Goal: Check status: Check status

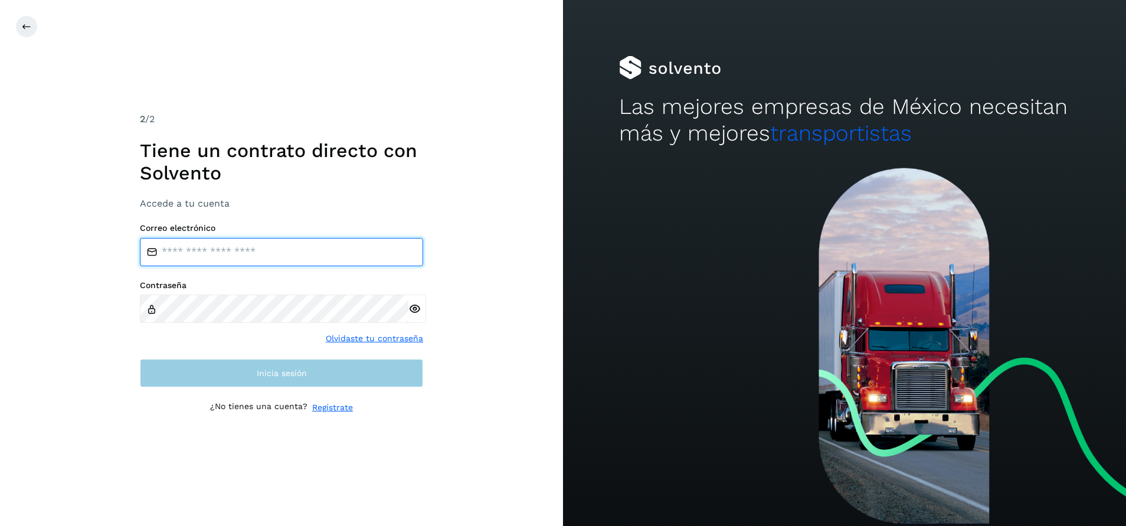
type input "**********"
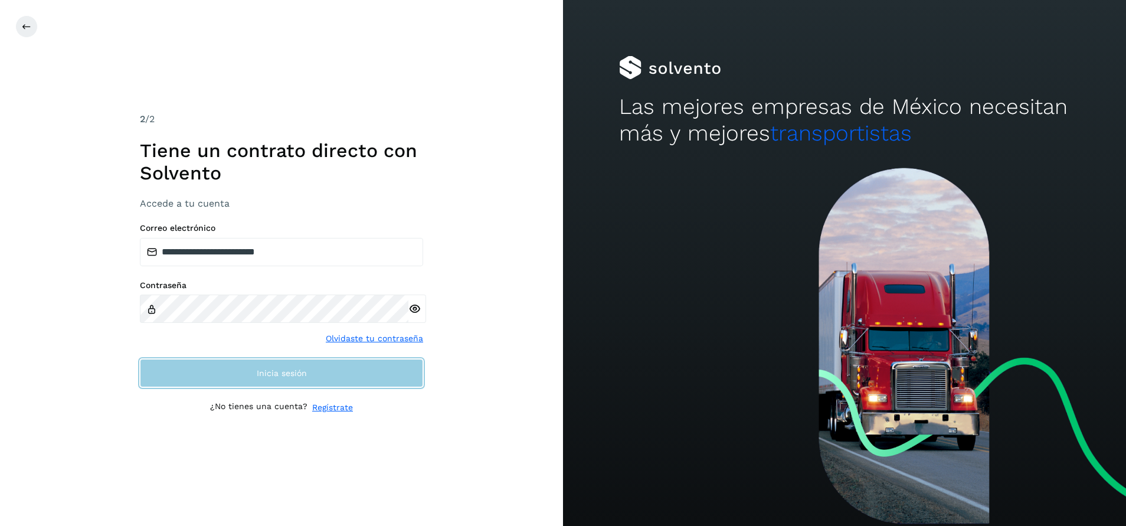
click at [339, 365] on button "Inicia sesión" at bounding box center [281, 373] width 283 height 28
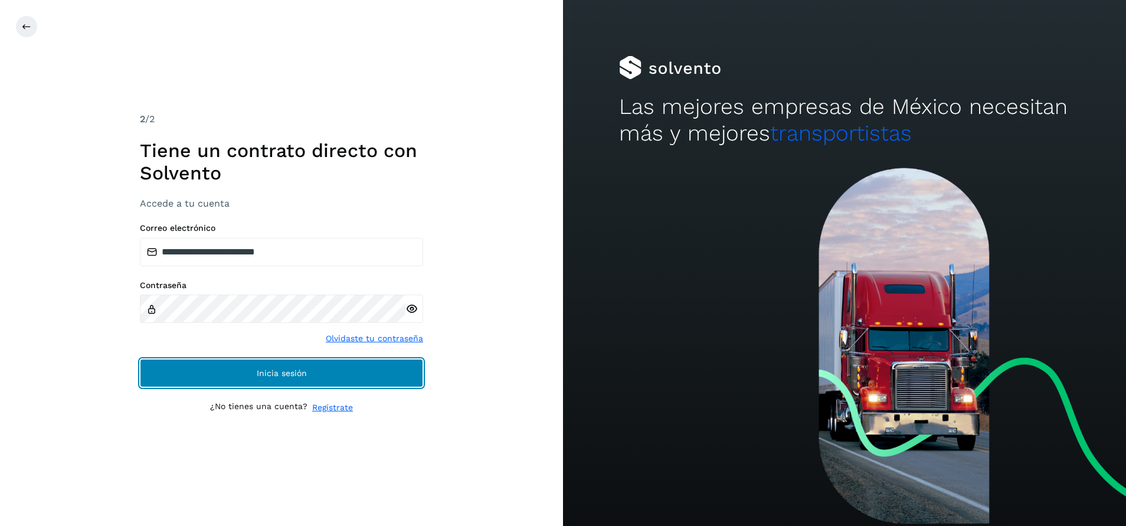
click at [326, 374] on button "Inicia sesión" at bounding box center [281, 373] width 283 height 28
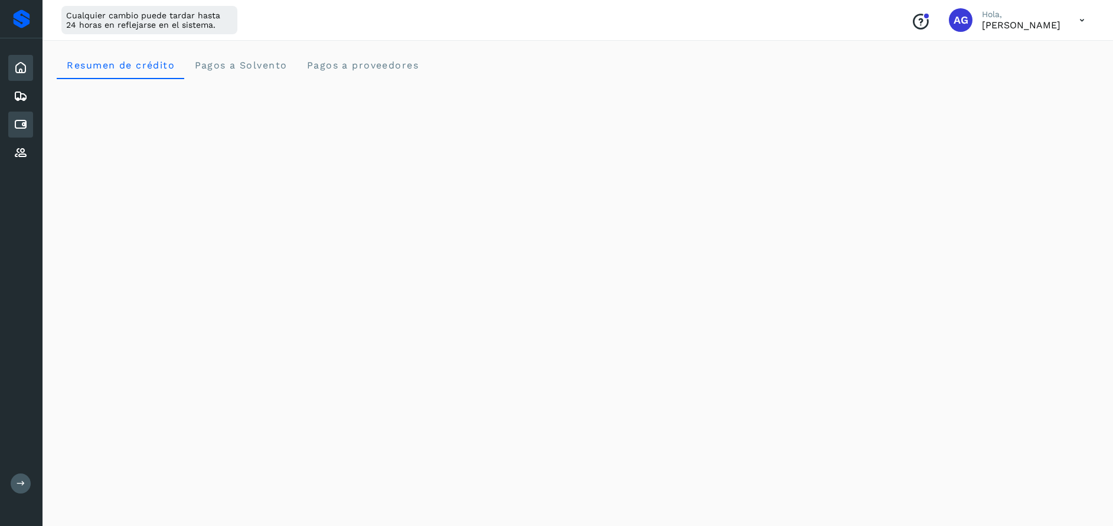
click at [19, 120] on icon at bounding box center [21, 124] width 14 height 14
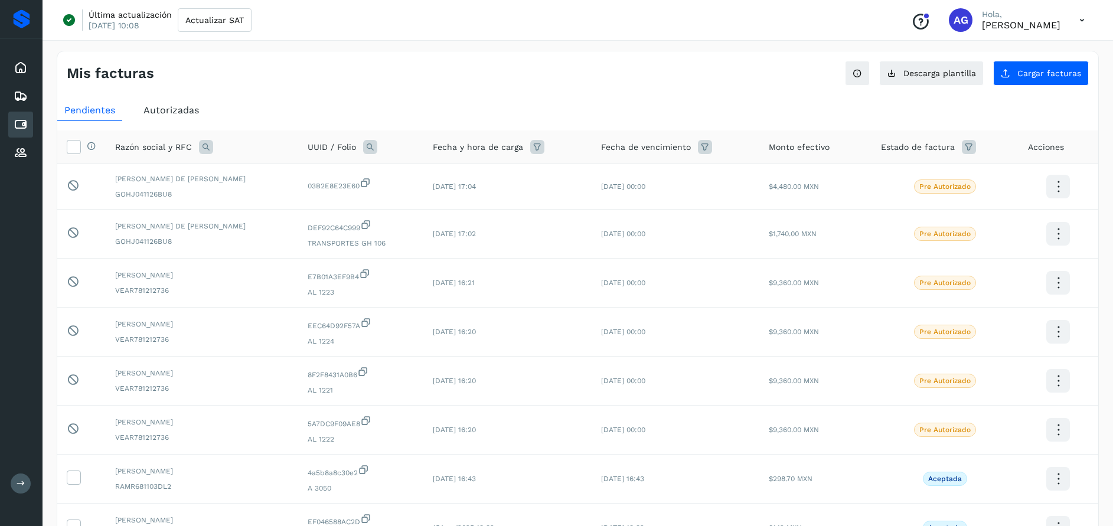
click at [179, 110] on span "Autorizadas" at bounding box center [170, 109] width 55 height 11
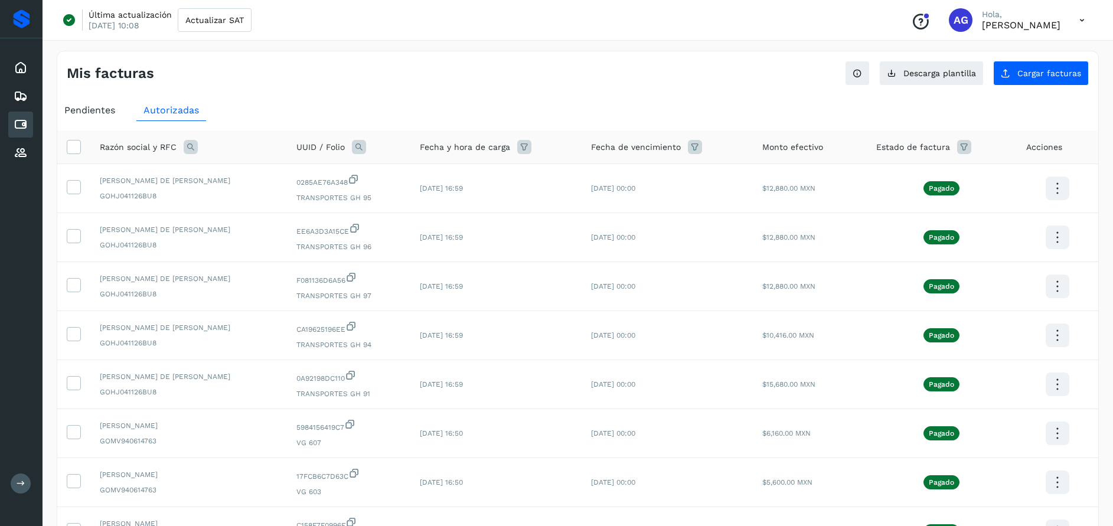
click at [194, 140] on icon at bounding box center [191, 147] width 14 height 14
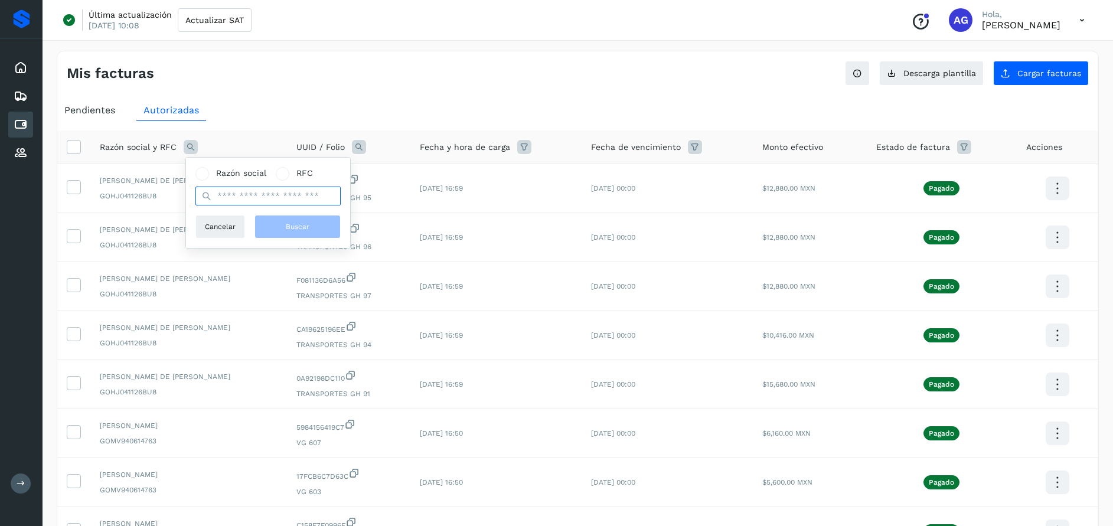
click at [236, 193] on input "text" at bounding box center [267, 196] width 145 height 19
type input "*"
type input "**********"
click at [313, 224] on button "Buscar" at bounding box center [297, 227] width 86 height 24
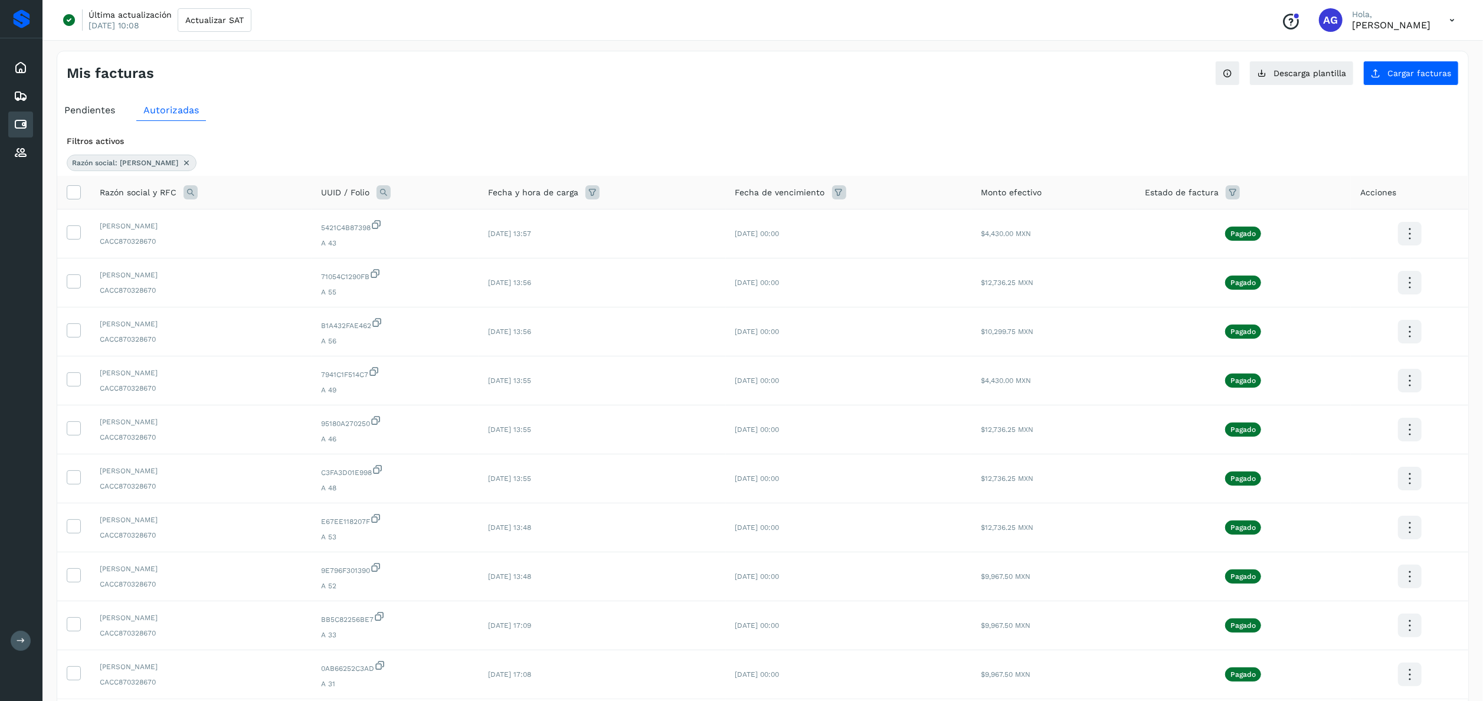
drag, startPoint x: 1083, startPoint y: 0, endPoint x: 895, endPoint y: 87, distance: 206.5
click at [895, 87] on div "Mis facturas Ver instrucciones para cargar Facturas Descarga plantilla Cargar f…" at bounding box center [763, 418] width 1413 height 735
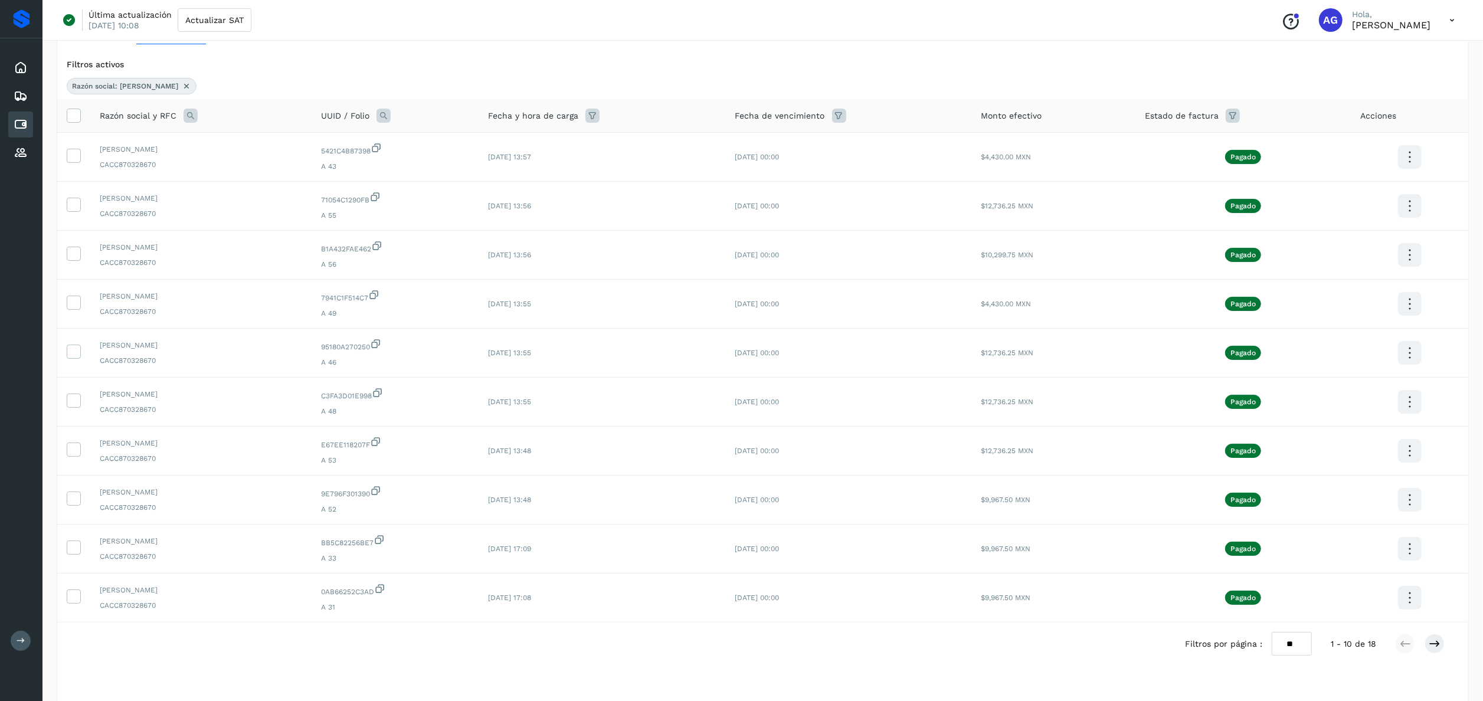
scroll to position [94, 0]
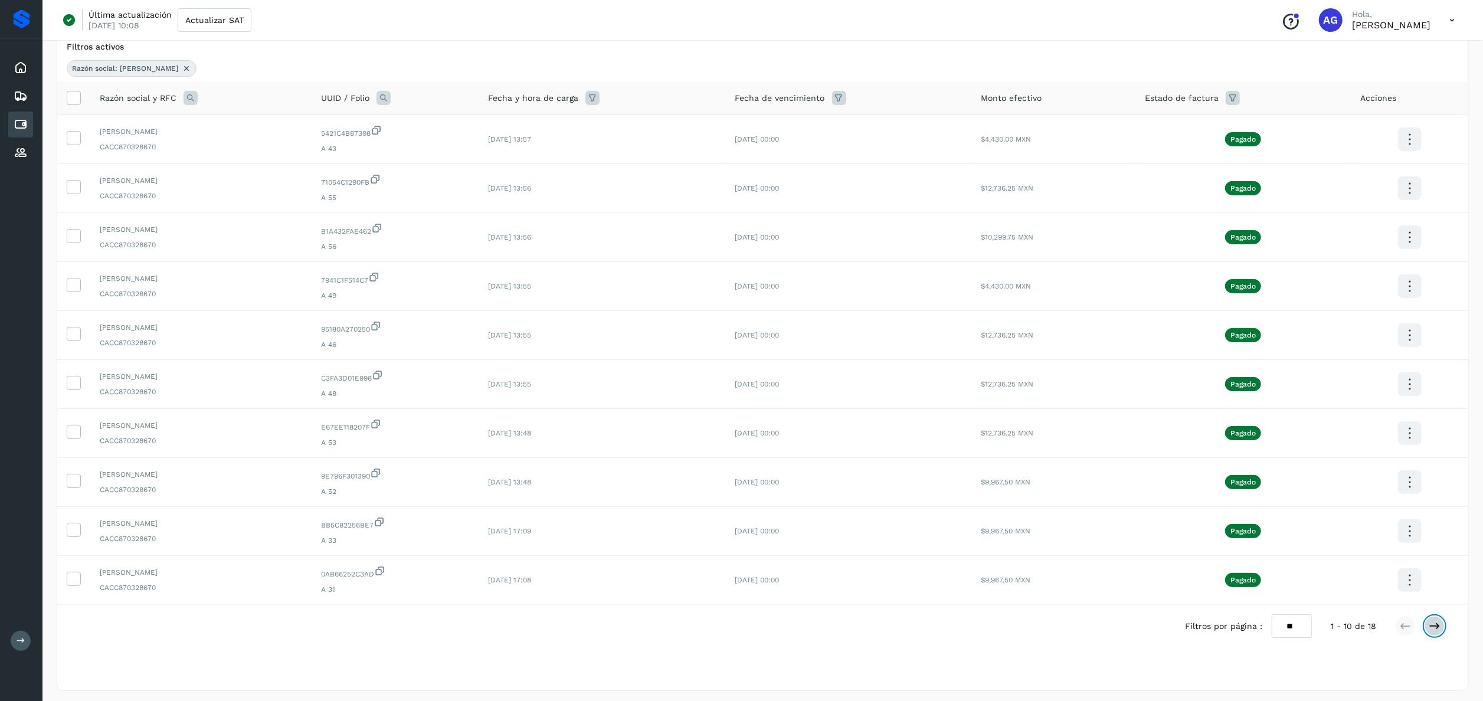
click at [1126, 525] on button at bounding box center [1435, 626] width 20 height 20
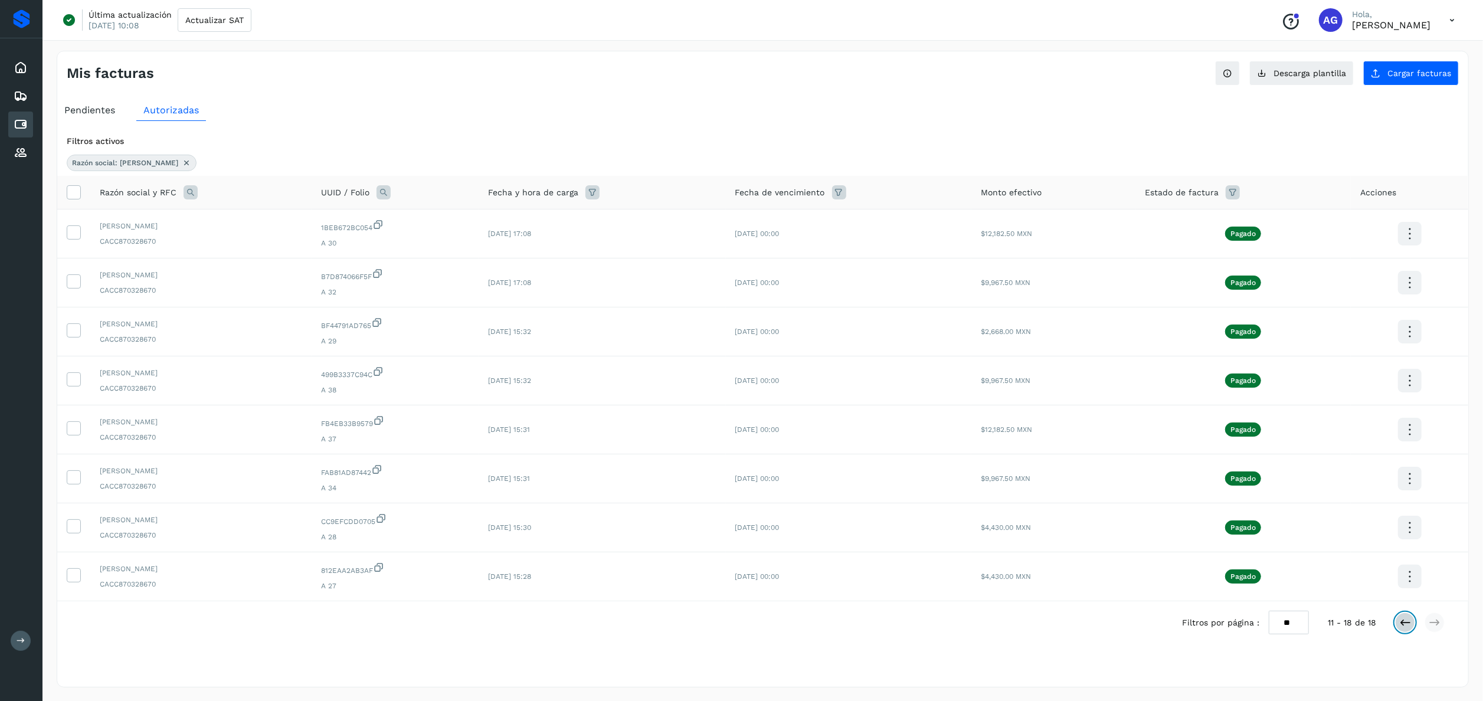
click at [1126, 525] on icon at bounding box center [1406, 623] width 12 height 12
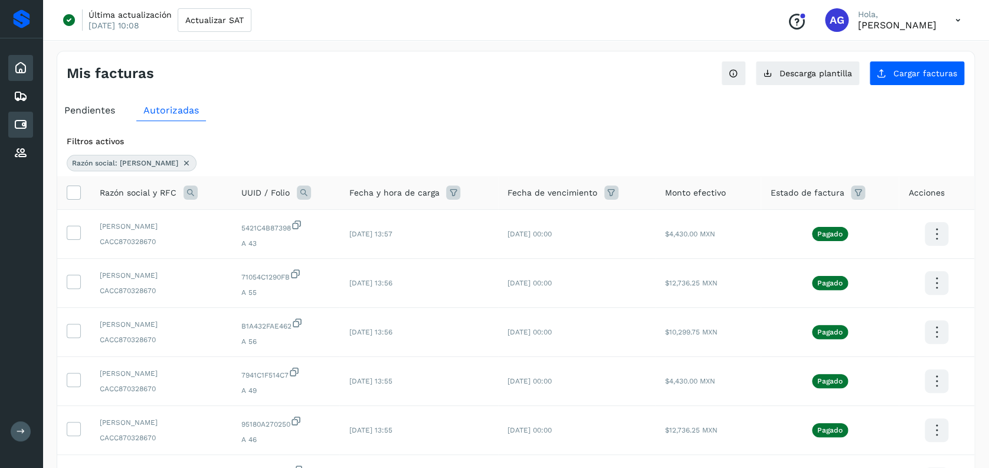
click at [18, 63] on icon at bounding box center [21, 68] width 14 height 14
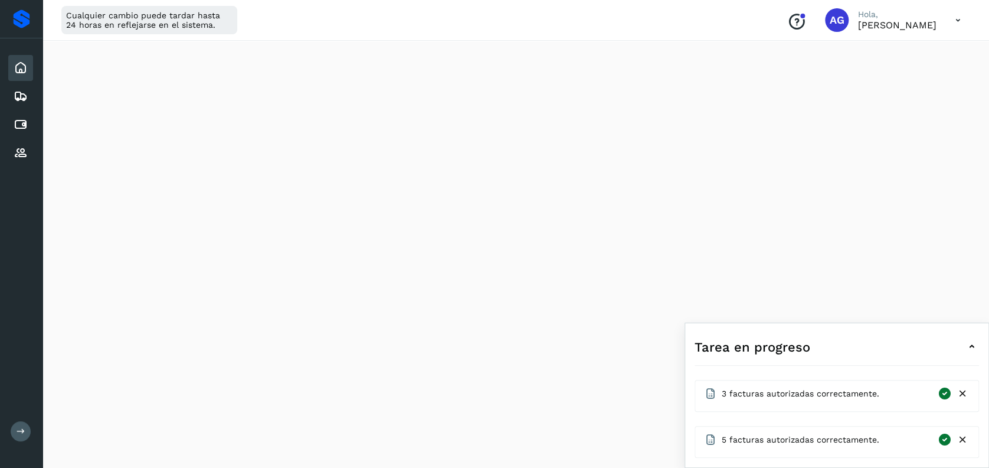
scroll to position [341, 0]
